Goal: Transaction & Acquisition: Purchase product/service

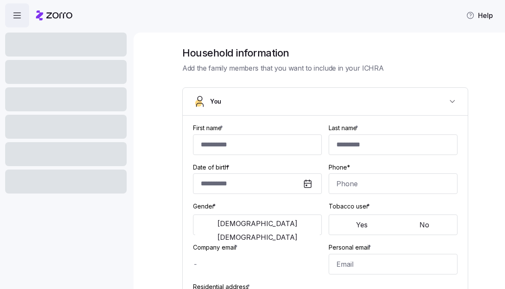
type input "******"
type input "[EMAIL_ADDRESS][DOMAIN_NAME]"
type input "**********"
checkbox input "true"
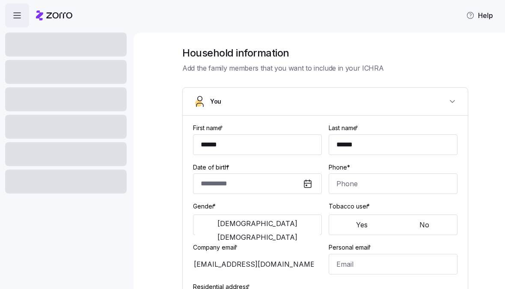
type input "**********"
type input "[PHONE_NUMBER]"
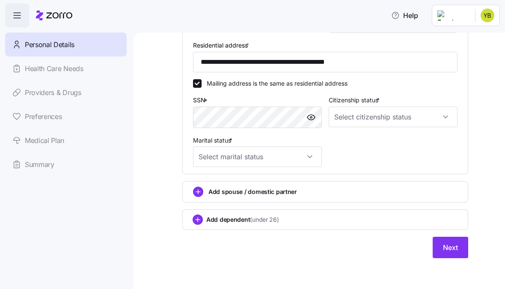
scroll to position [283, 0]
click at [196, 221] on circle "add icon" at bounding box center [197, 219] width 9 height 9
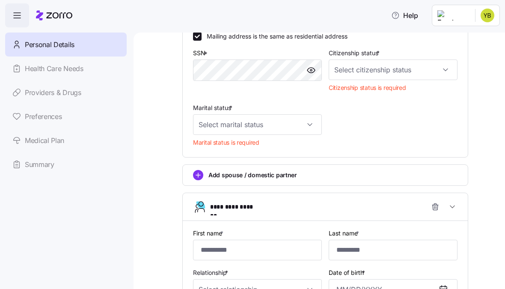
scroll to position [345, 0]
click at [312, 122] on input "Marital status *" at bounding box center [257, 124] width 129 height 21
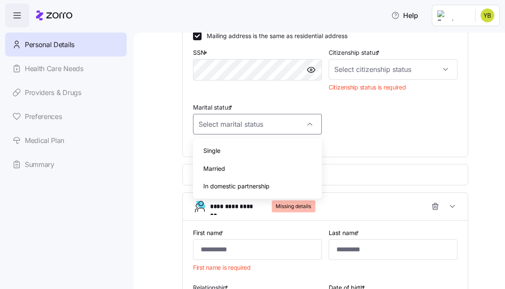
click at [218, 152] on span "Single" at bounding box center [211, 150] width 17 height 9
type input "Single"
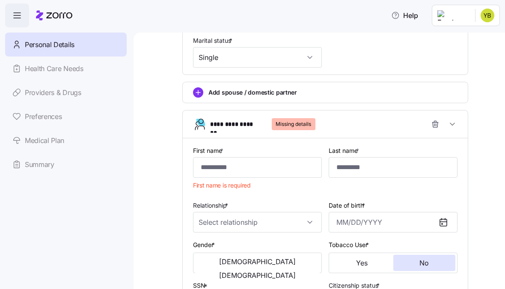
scroll to position [412, 0]
click at [256, 170] on input "First name *" at bounding box center [257, 167] width 129 height 21
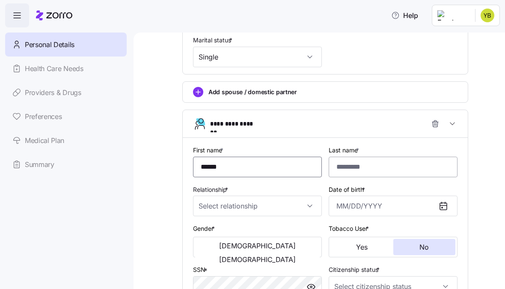
type input "******"
click at [375, 173] on input "Last name *" at bounding box center [393, 167] width 129 height 21
type input "*****"
click at [312, 204] on input "Relationship *" at bounding box center [257, 206] width 129 height 21
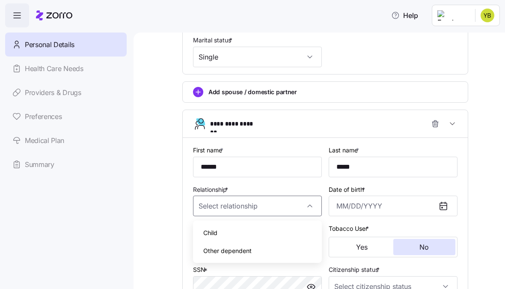
click at [216, 235] on span "Child" at bounding box center [210, 232] width 14 height 9
type input "Child"
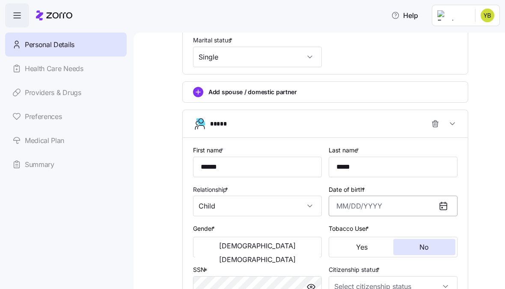
click at [353, 210] on input "Date of birth *" at bounding box center [393, 206] width 129 height 21
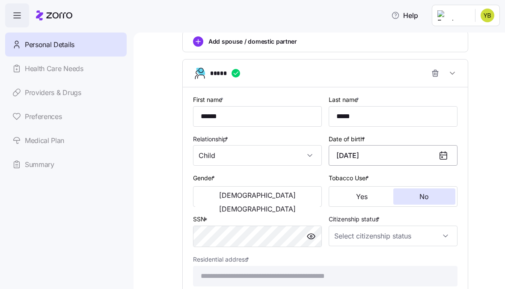
scroll to position [464, 0]
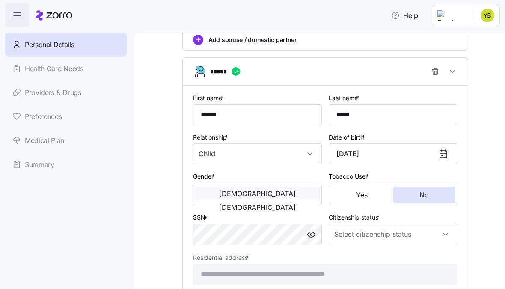
click at [227, 194] on span "[DEMOGRAPHIC_DATA]" at bounding box center [257, 193] width 77 height 7
type input "[DATE]"
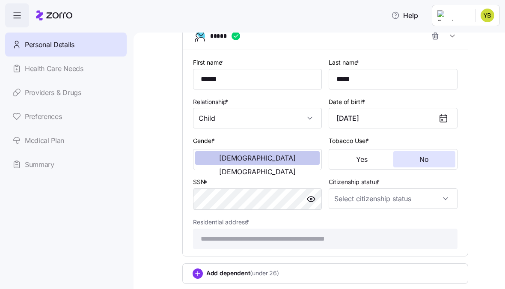
scroll to position [501, 0]
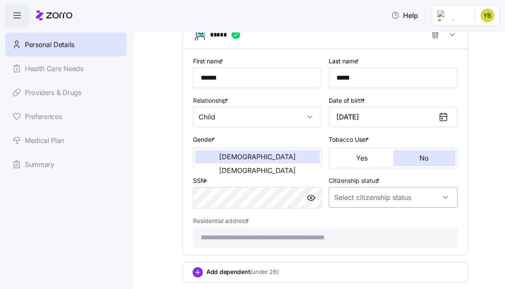
click at [443, 203] on input "Citizenship status *" at bounding box center [393, 197] width 129 height 21
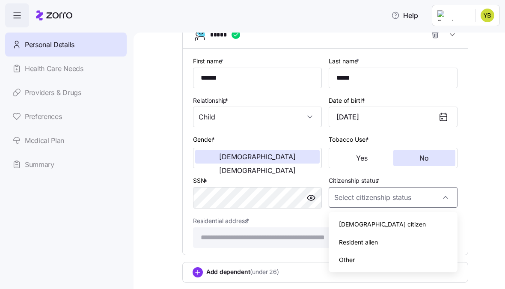
click at [359, 228] on span "[DEMOGRAPHIC_DATA] citizen" at bounding box center [382, 224] width 87 height 9
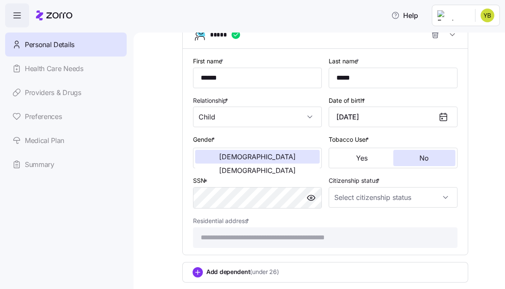
type input "[DEMOGRAPHIC_DATA] citizen"
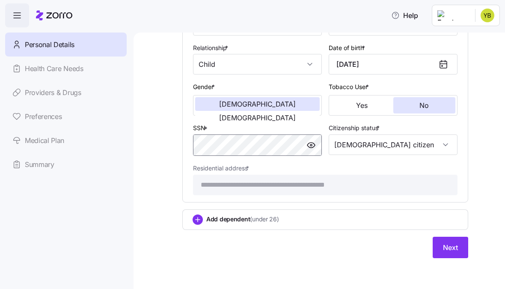
scroll to position [555, 0]
click at [201, 221] on circle "add icon" at bounding box center [197, 219] width 9 height 9
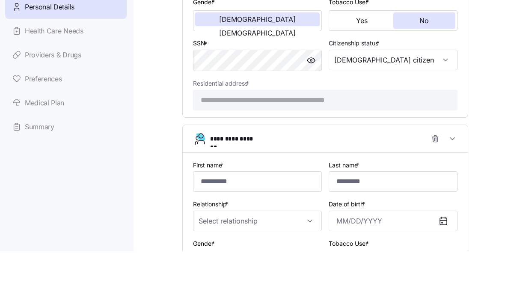
scroll to position [613, 0]
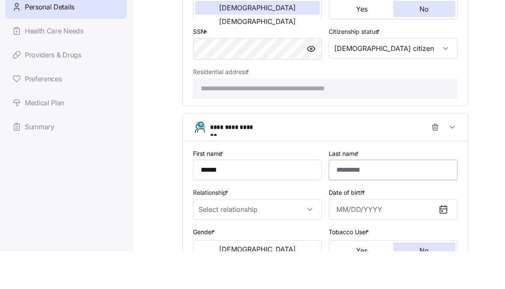
type input "******"
click at [355, 197] on input "Last name *" at bounding box center [393, 207] width 129 height 21
type input "*****"
click at [312, 237] on input "Relationship *" at bounding box center [257, 247] width 129 height 21
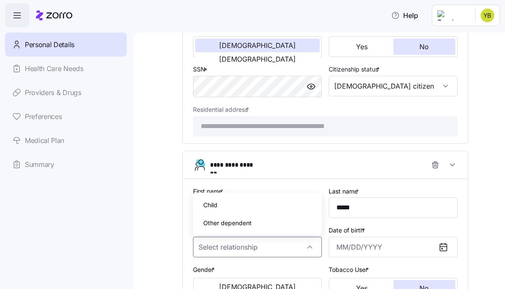
click at [217, 208] on span "Child" at bounding box center [210, 204] width 14 height 9
type input "Child"
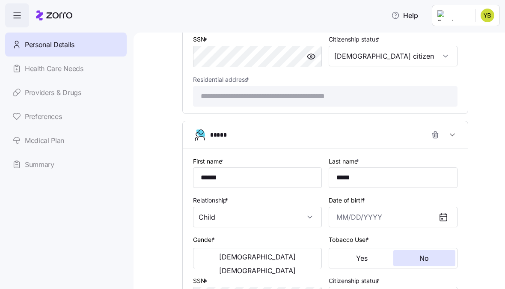
scroll to position [650, 0]
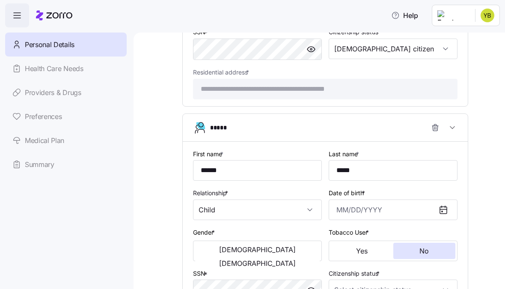
click at [445, 214] on icon at bounding box center [443, 210] width 10 height 10
click at [361, 211] on input "Date of birth *" at bounding box center [393, 209] width 129 height 21
type input "[DATE]"
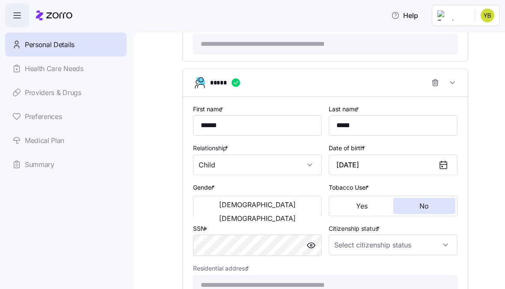
scroll to position [696, 0]
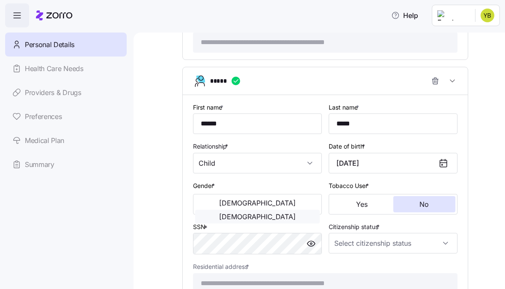
click at [292, 213] on span "[DEMOGRAPHIC_DATA]" at bounding box center [257, 216] width 77 height 7
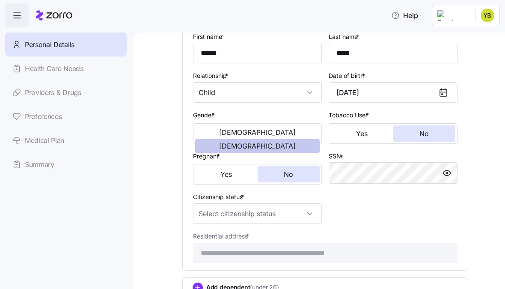
scroll to position [771, 0]
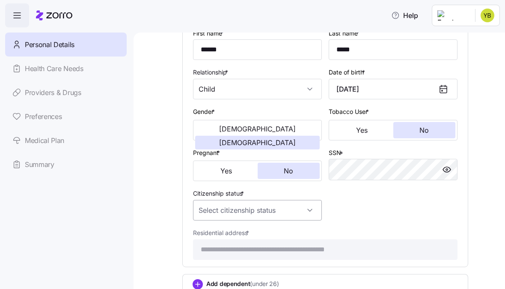
click at [309, 215] on input "Citizenship status *" at bounding box center [257, 210] width 129 height 21
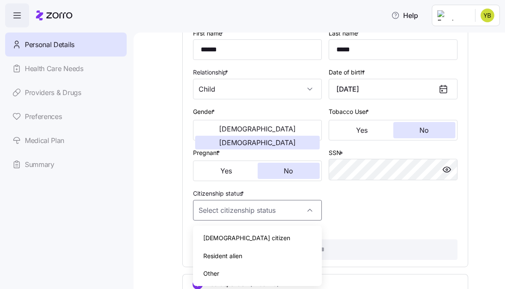
click at [235, 236] on div "[DEMOGRAPHIC_DATA] citizen" at bounding box center [257, 238] width 122 height 18
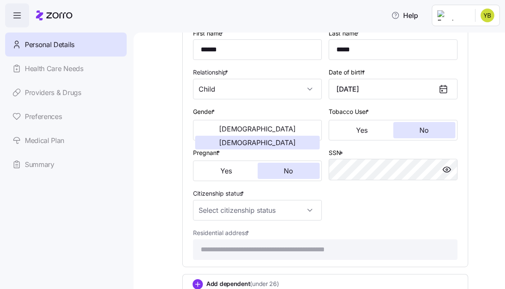
type input "[DEMOGRAPHIC_DATA] citizen"
click at [417, 208] on div "**********" at bounding box center [325, 143] width 271 height 239
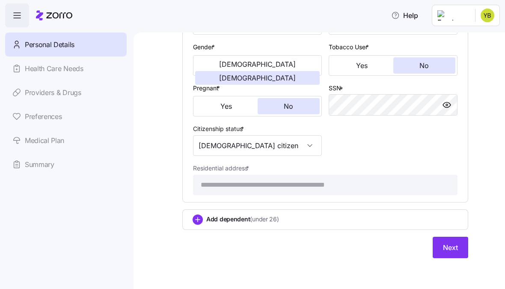
scroll to position [837, 0]
click at [452, 251] on span "Next" at bounding box center [450, 247] width 15 height 10
click at [449, 250] on span "Next" at bounding box center [450, 247] width 15 height 10
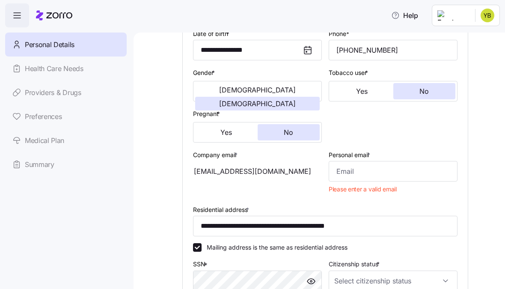
scroll to position [143, 0]
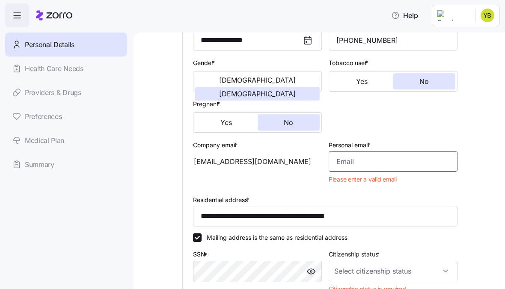
click at [397, 159] on input "Personal email *" at bounding box center [393, 161] width 129 height 21
type input "[EMAIL_ADDRESS][DOMAIN_NAME]"
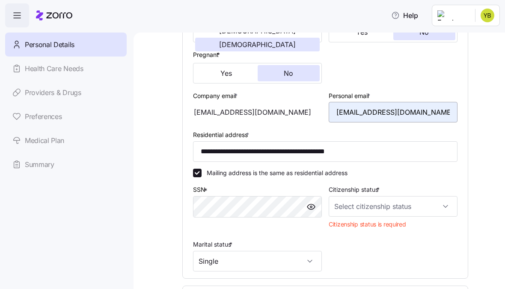
scroll to position [194, 0]
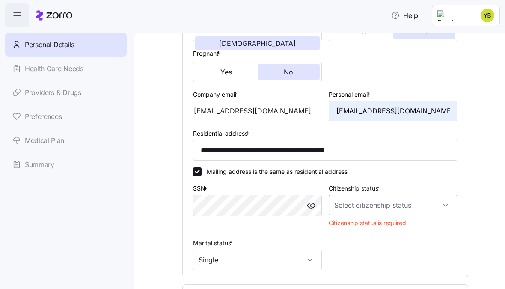
click at [449, 206] on input "Citizenship status *" at bounding box center [393, 205] width 129 height 21
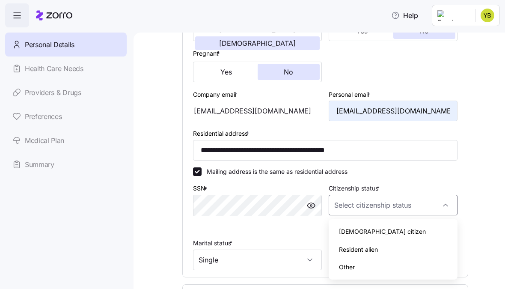
click at [366, 226] on div "[DEMOGRAPHIC_DATA] citizen" at bounding box center [393, 232] width 122 height 18
type input "[DEMOGRAPHIC_DATA] citizen"
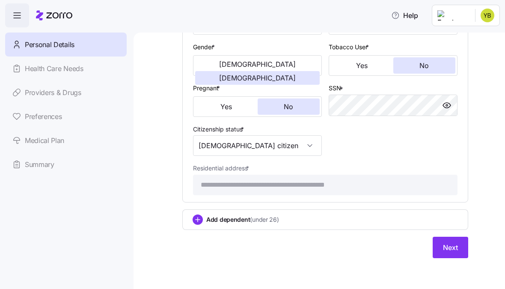
scroll to position [807, 0]
click at [451, 250] on span "Next" at bounding box center [450, 247] width 15 height 10
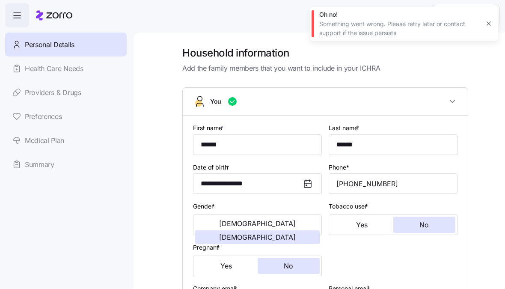
scroll to position [0, 0]
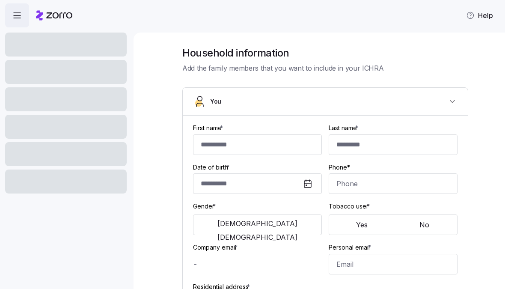
type input "******"
type input "[EMAIL_ADDRESS][DOMAIN_NAME]"
type input "**********"
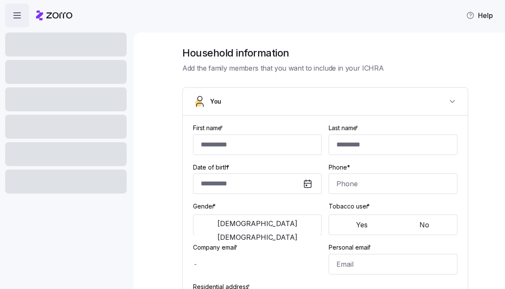
checkbox input "true"
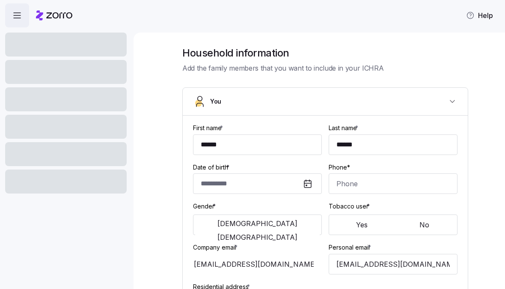
type input "**********"
type input "[PHONE_NUMBER]"
type input "[DEMOGRAPHIC_DATA] citizen"
type input "Single"
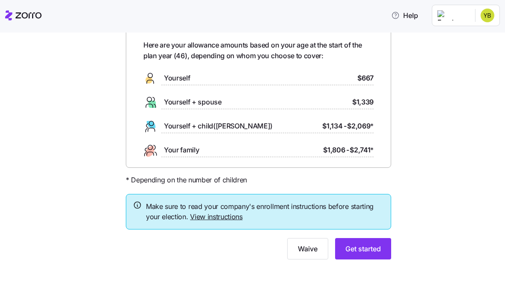
scroll to position [40, 0]
click at [374, 247] on span "Get started" at bounding box center [363, 249] width 36 height 10
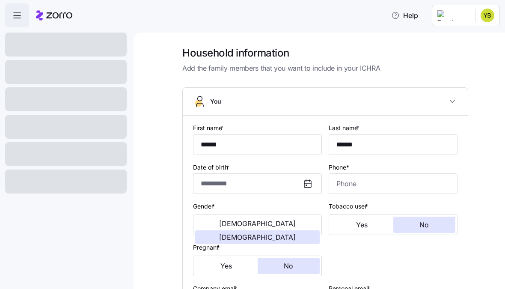
type input "**********"
type input "[PHONE_NUMBER]"
type input "[DEMOGRAPHIC_DATA] citizen"
type input "Single"
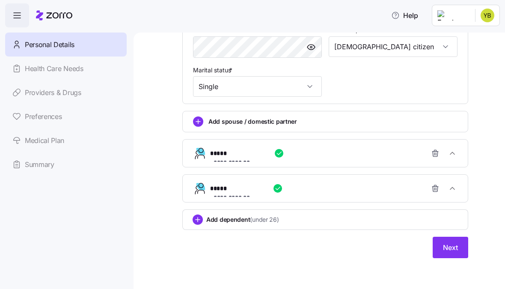
scroll to position [353, 0]
click at [453, 248] on span "Next" at bounding box center [450, 247] width 15 height 10
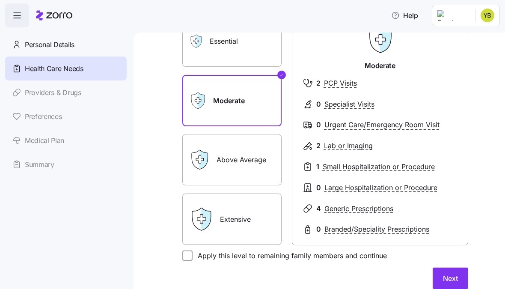
scroll to position [92, 0]
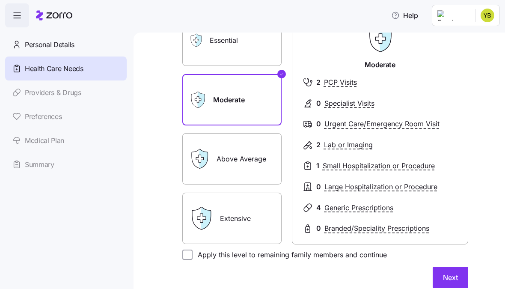
click at [265, 155] on label "Above Average" at bounding box center [231, 158] width 99 height 51
click at [0, 0] on input "Above Average" at bounding box center [0, 0] width 0 height 0
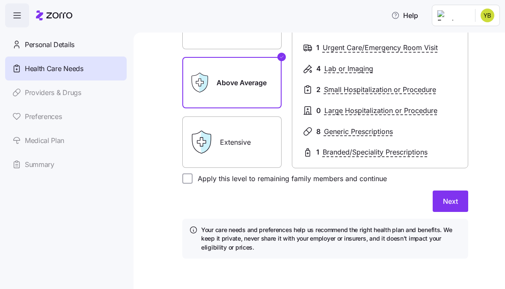
scroll to position [167, 0]
click at [262, 146] on label "Extensive" at bounding box center [231, 142] width 99 height 51
click at [0, 0] on input "Extensive" at bounding box center [0, 0] width 0 height 0
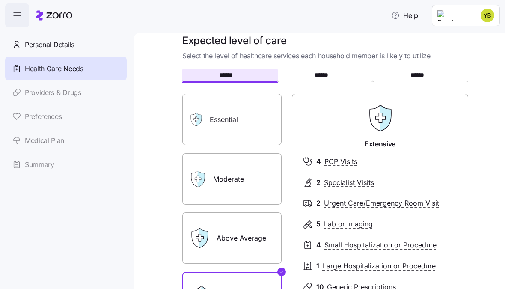
scroll to position [5, 0]
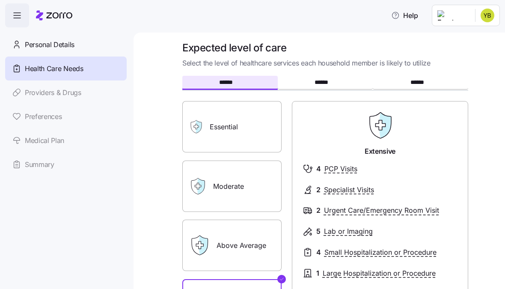
click at [234, 137] on label "Essential" at bounding box center [231, 126] width 99 height 51
click at [0, 0] on input "Essential" at bounding box center [0, 0] width 0 height 0
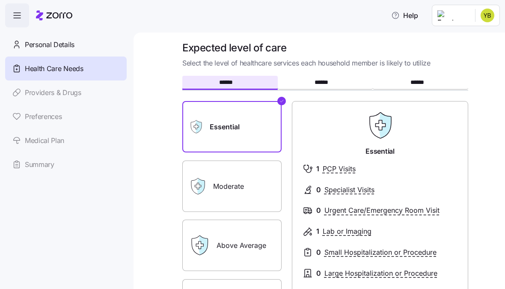
click at [228, 183] on label "Moderate" at bounding box center [231, 186] width 99 height 51
click at [0, 0] on input "Moderate" at bounding box center [0, 0] width 0 height 0
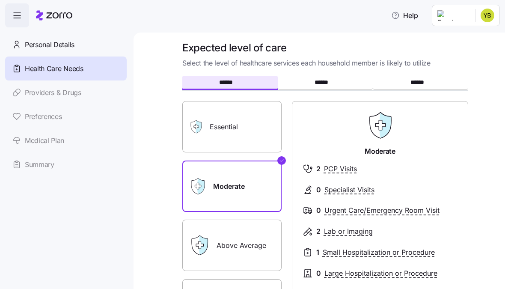
click at [236, 238] on label "Above Average" at bounding box center [231, 245] width 99 height 51
click at [0, 0] on input "Above Average" at bounding box center [0, 0] width 0 height 0
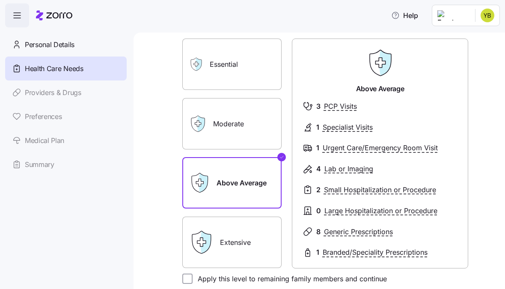
scroll to position [69, 0]
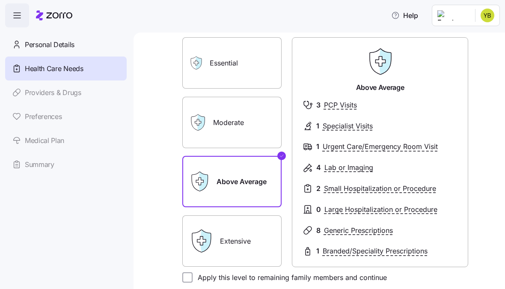
click at [241, 243] on label "Extensive" at bounding box center [231, 240] width 99 height 51
click at [0, 0] on input "Extensive" at bounding box center [0, 0] width 0 height 0
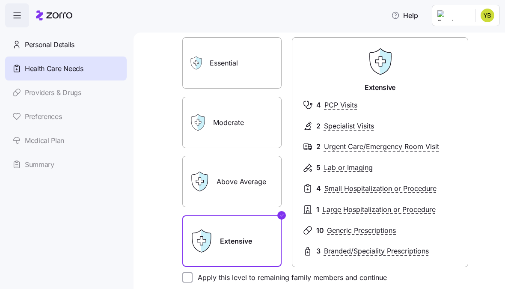
click at [245, 182] on label "Above Average" at bounding box center [231, 181] width 99 height 51
click at [0, 0] on input "Above Average" at bounding box center [0, 0] width 0 height 0
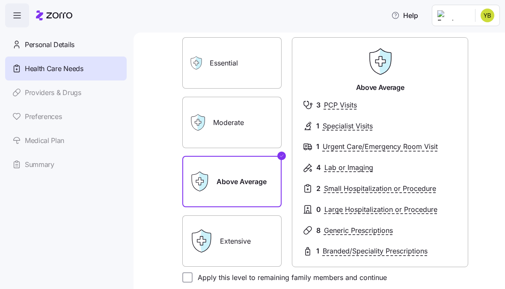
click at [186, 272] on input "Apply this level to remaining family members and continue" at bounding box center [187, 277] width 10 height 10
checkbox input "true"
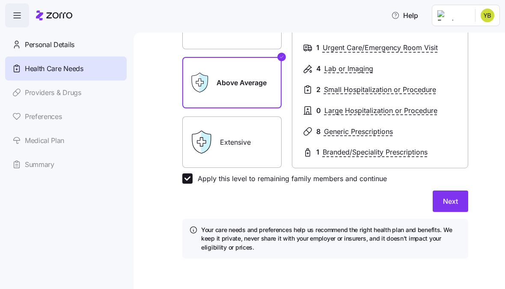
scroll to position [167, 0]
click at [452, 197] on span "Next" at bounding box center [450, 201] width 15 height 10
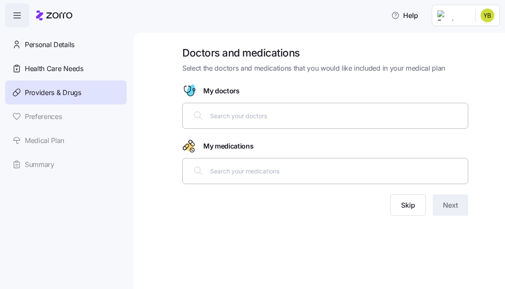
click at [220, 113] on input "text" at bounding box center [336, 115] width 253 height 9
click at [242, 117] on input "text" at bounding box center [336, 115] width 253 height 9
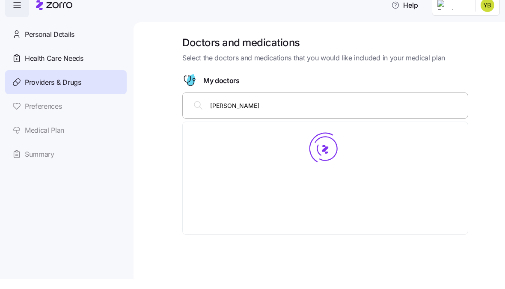
type input "[PERSON_NAME]"
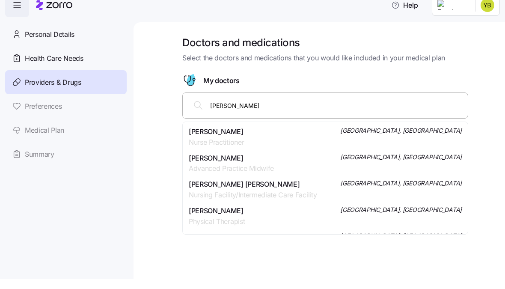
click at [449, 137] on span "[GEOGRAPHIC_DATA], [GEOGRAPHIC_DATA]" at bounding box center [401, 141] width 122 height 9
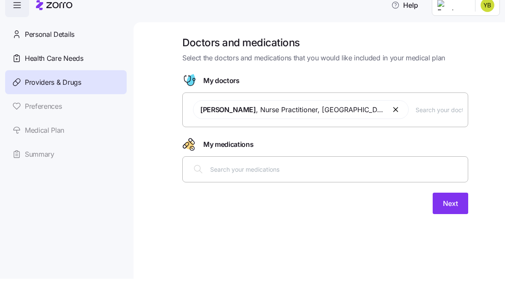
click at [329, 175] on input "text" at bounding box center [336, 179] width 253 height 9
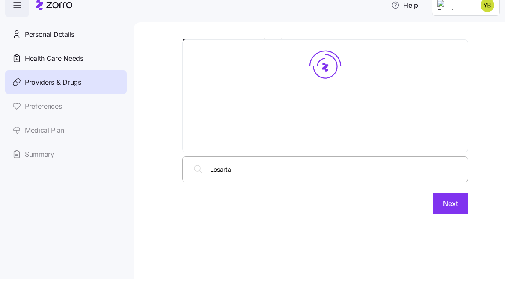
type input "[MEDICAL_DATA]"
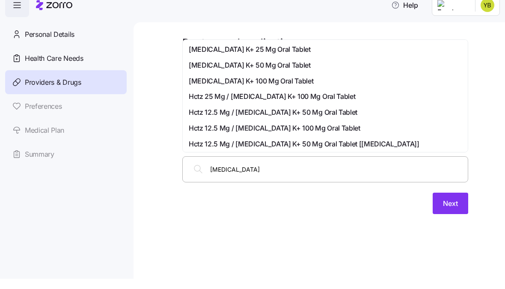
click at [264, 86] on span "[MEDICAL_DATA] K+ 100 Mg Oral Tablet" at bounding box center [251, 91] width 125 height 11
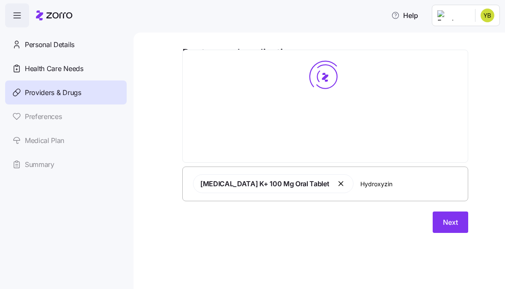
type input "[MEDICAL_DATA]"
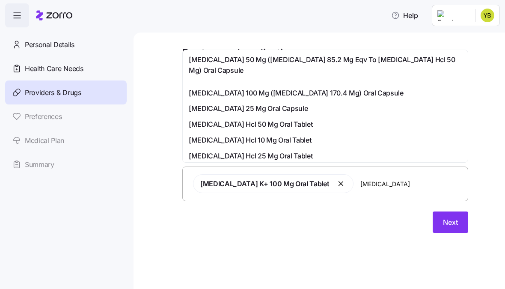
click at [263, 156] on span "[MEDICAL_DATA] Hcl 25 Mg Oral Tablet" at bounding box center [251, 156] width 124 height 11
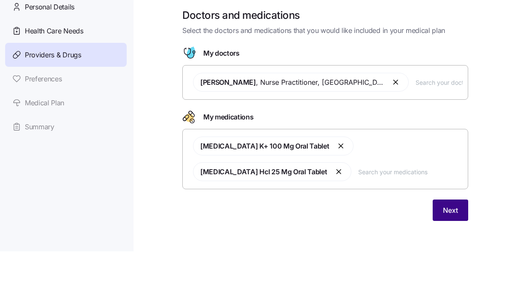
click at [456, 243] on span "Next" at bounding box center [450, 248] width 15 height 10
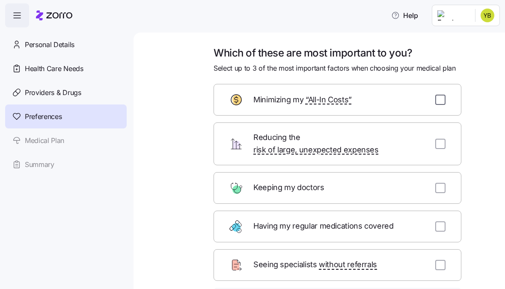
click at [444, 100] on input "checkbox" at bounding box center [440, 100] width 10 height 10
checkbox input "true"
click at [445, 139] on input "checkbox" at bounding box center [440, 144] width 10 height 10
checkbox input "true"
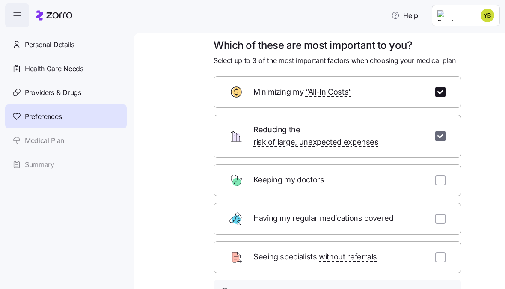
scroll to position [7, 0]
click at [441, 176] on input "checkbox" at bounding box center [440, 181] width 10 height 10
checkbox input "true"
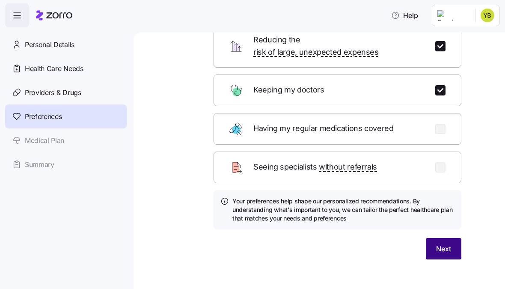
click at [444, 244] on span "Next" at bounding box center [443, 249] width 15 height 10
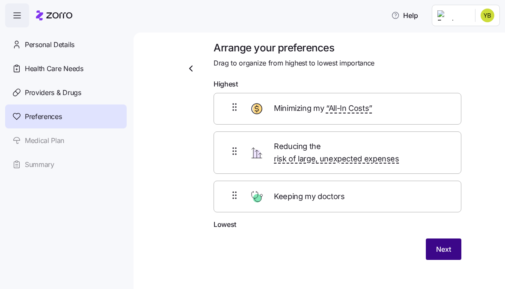
click at [451, 239] on button "Next" at bounding box center [444, 248] width 36 height 21
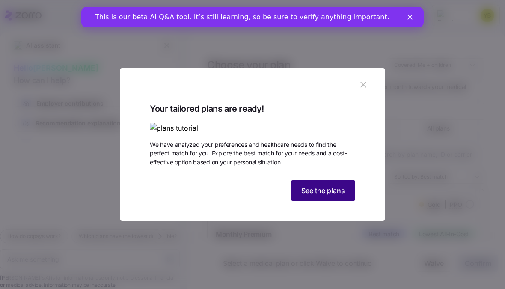
click at [335, 196] on span "See the plans" at bounding box center [323, 190] width 44 height 10
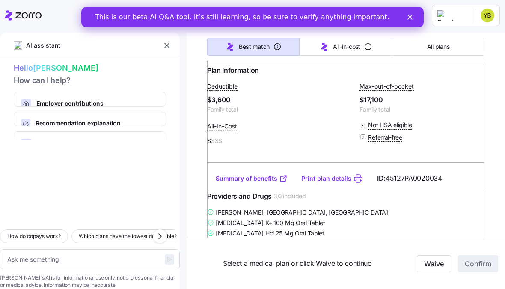
scroll to position [220, 0]
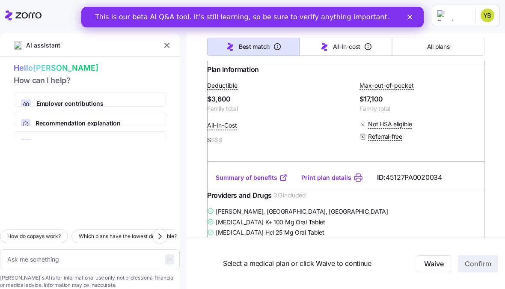
click at [251, 182] on link "Summary of benefits" at bounding box center [252, 177] width 72 height 9
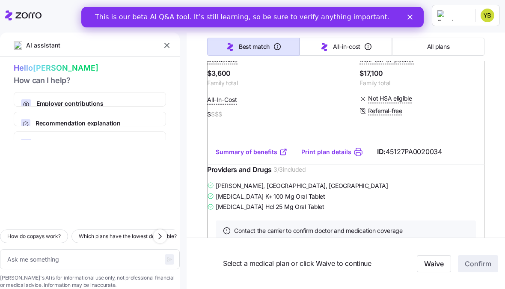
scroll to position [237, 0]
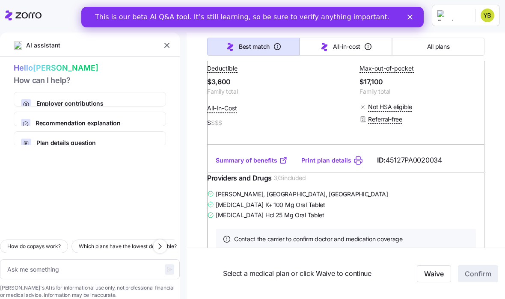
type textarea "x"
